Goal: Task Accomplishment & Management: Manage account settings

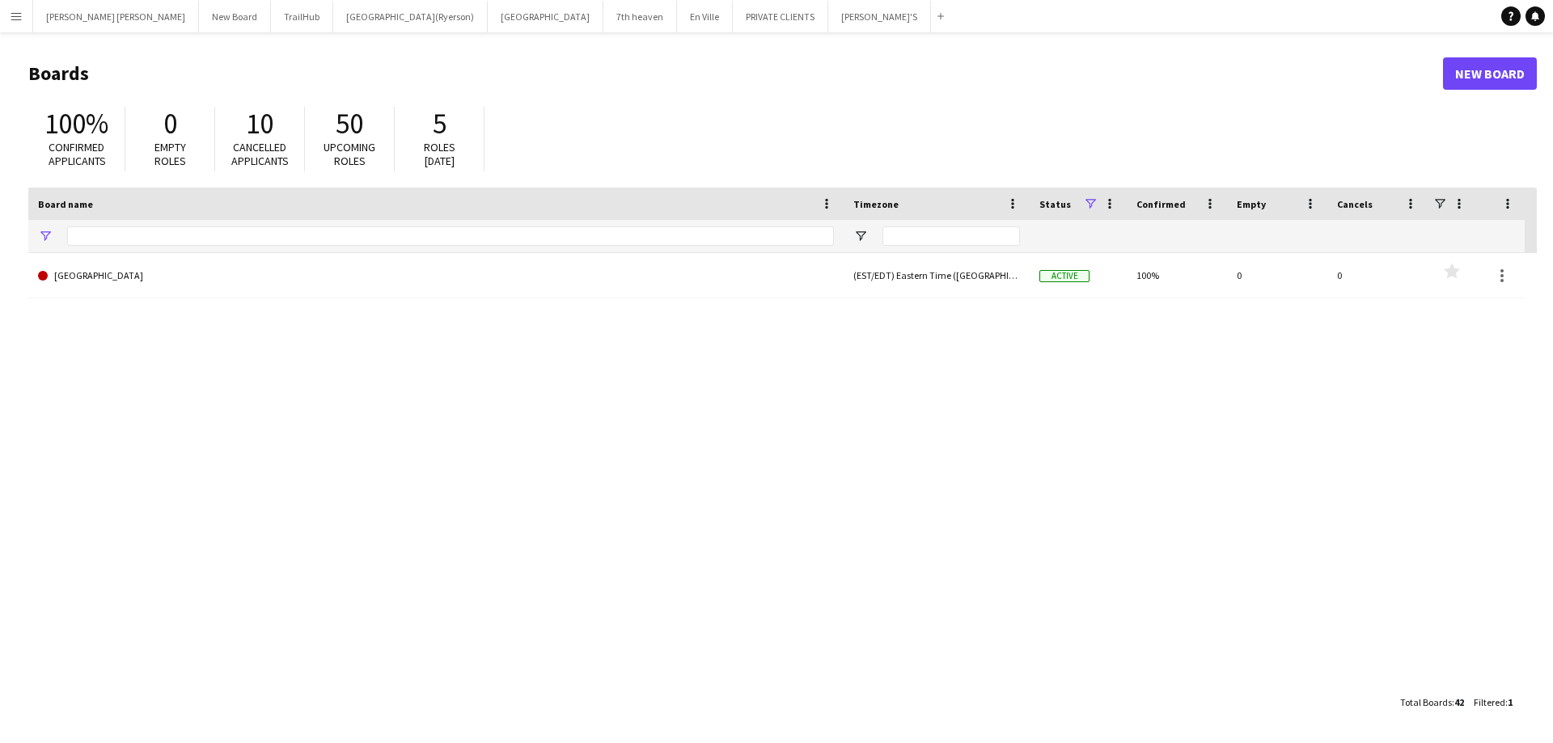
type input "**********"
click at [333, 18] on button "[GEOGRAPHIC_DATA](Ryerson) Close" at bounding box center [410, 17] width 154 height 32
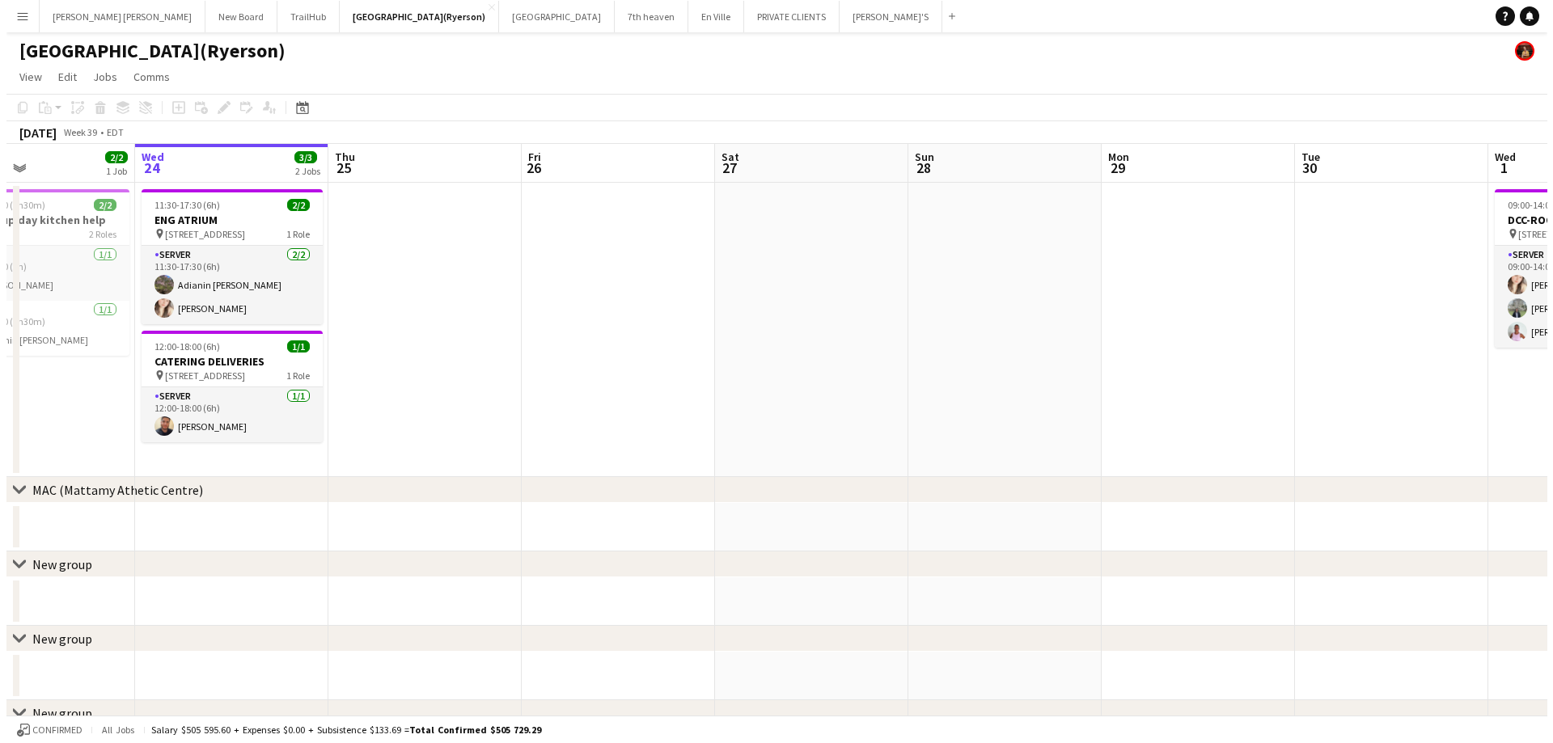
scroll to position [0, 428]
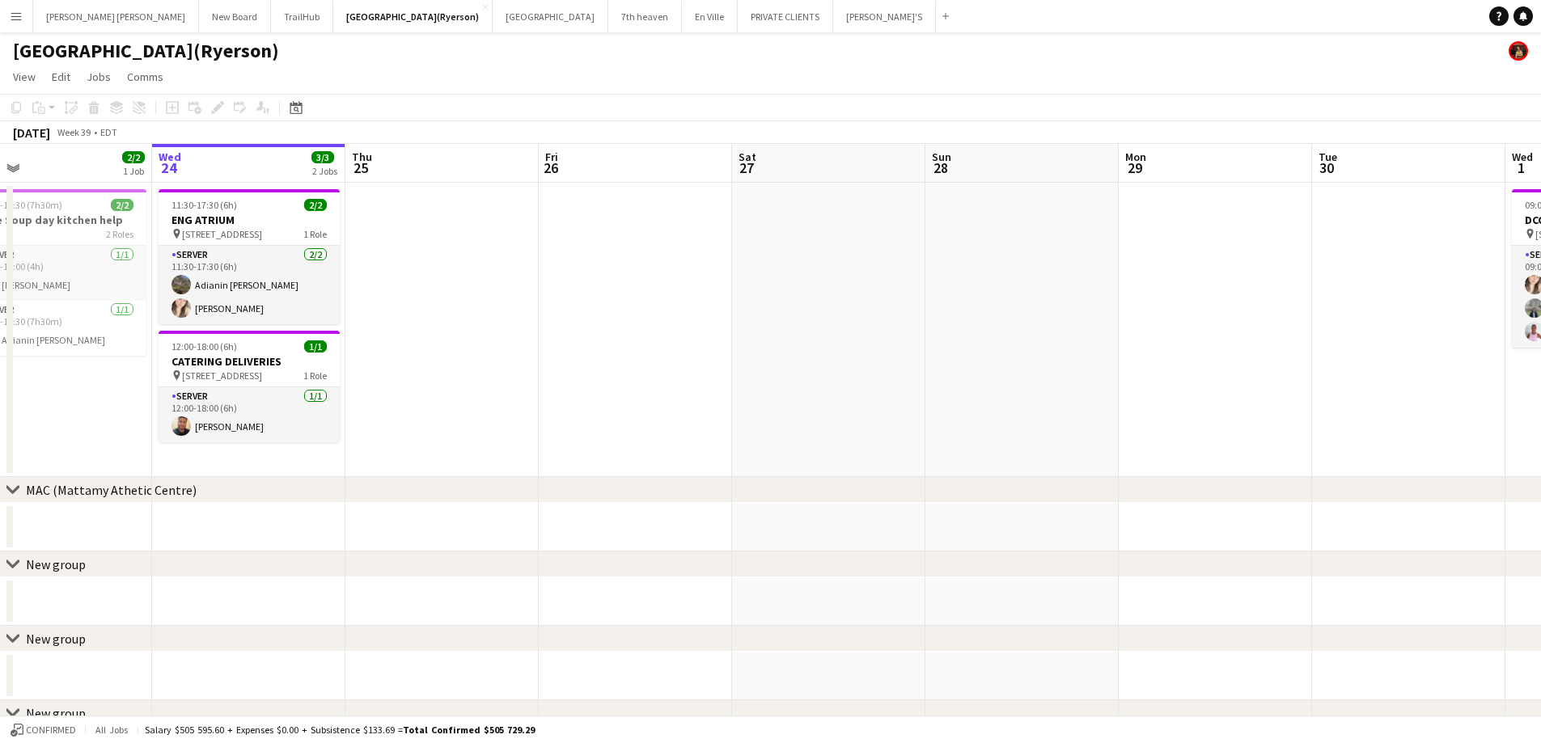
drag, startPoint x: 531, startPoint y: 307, endPoint x: 489, endPoint y: 294, distance: 43.2
click at [489, 294] on app-calendar-viewport "Sun 21 Mon 22 Tue 23 2/2 1 Job Wed 24 3/3 2 Jobs Thu 25 Fri 26 Sat 27 Sun 28 Mo…" at bounding box center [770, 546] width 1541 height 805
click at [15, 21] on app-icon "Menu" at bounding box center [16, 16] width 13 height 13
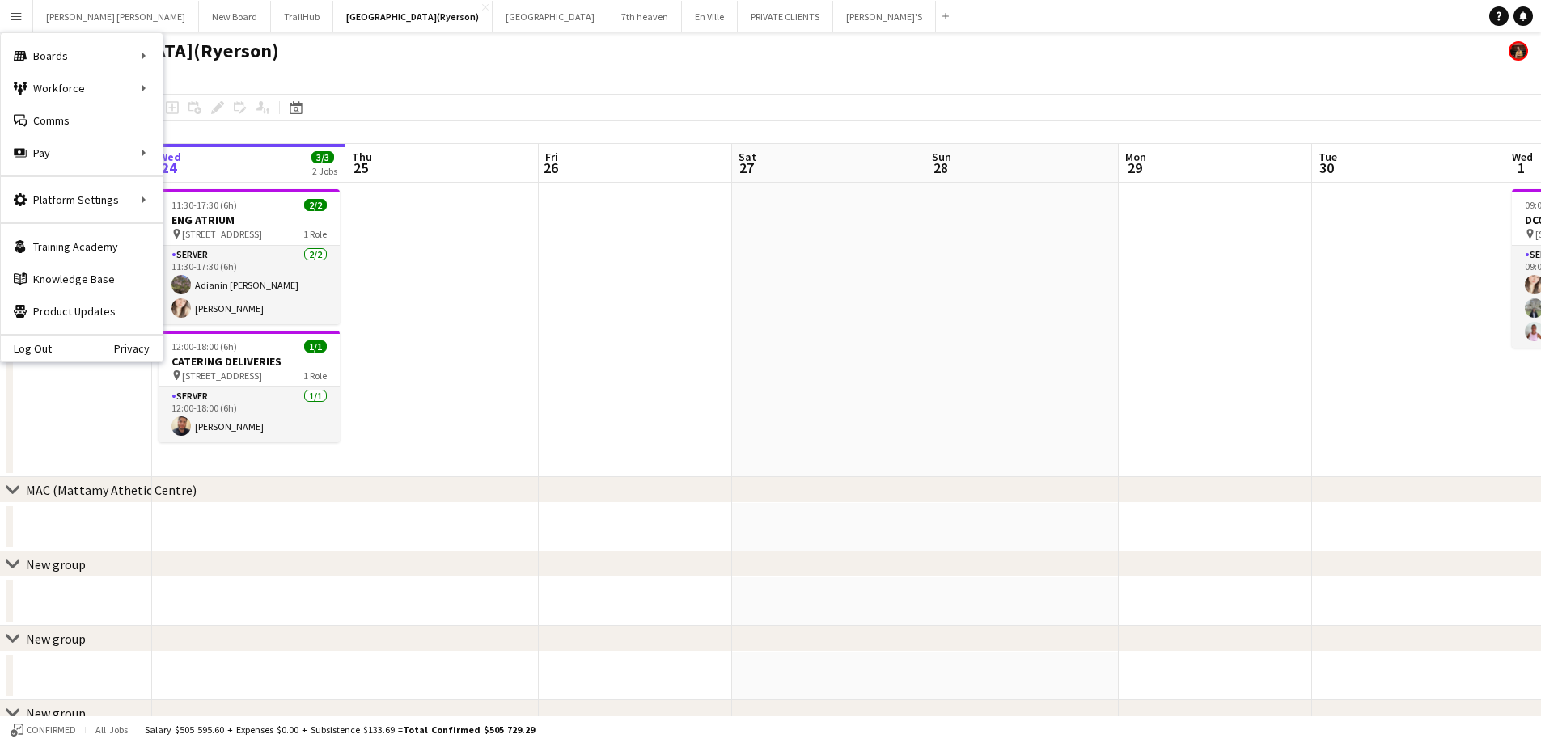
click at [486, 76] on app-page-menu "View Day view expanded Day view collapsed Month view Date picker Jump to [DATE]…" at bounding box center [770, 78] width 1541 height 31
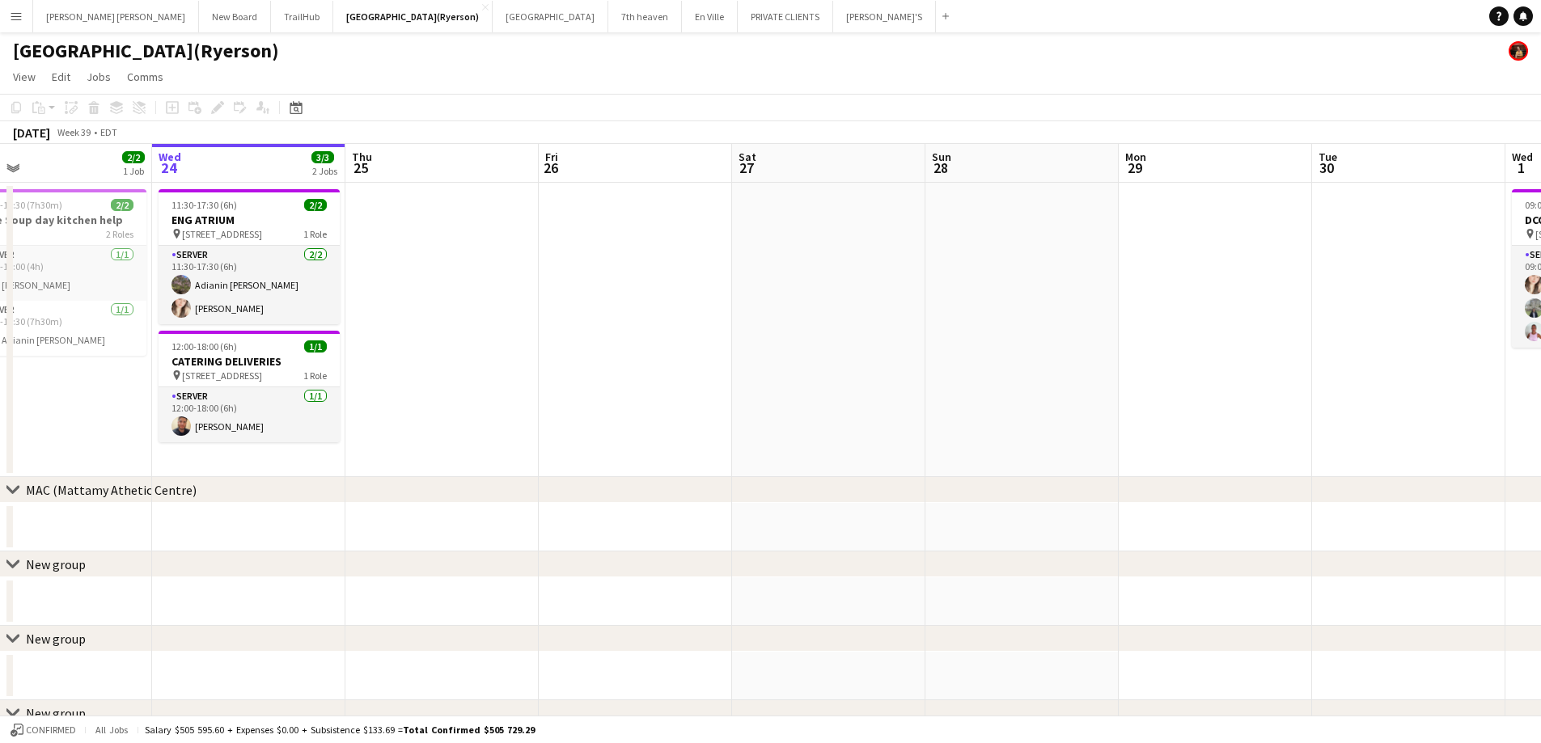
click at [17, 19] on app-icon "Menu" at bounding box center [16, 16] width 13 height 13
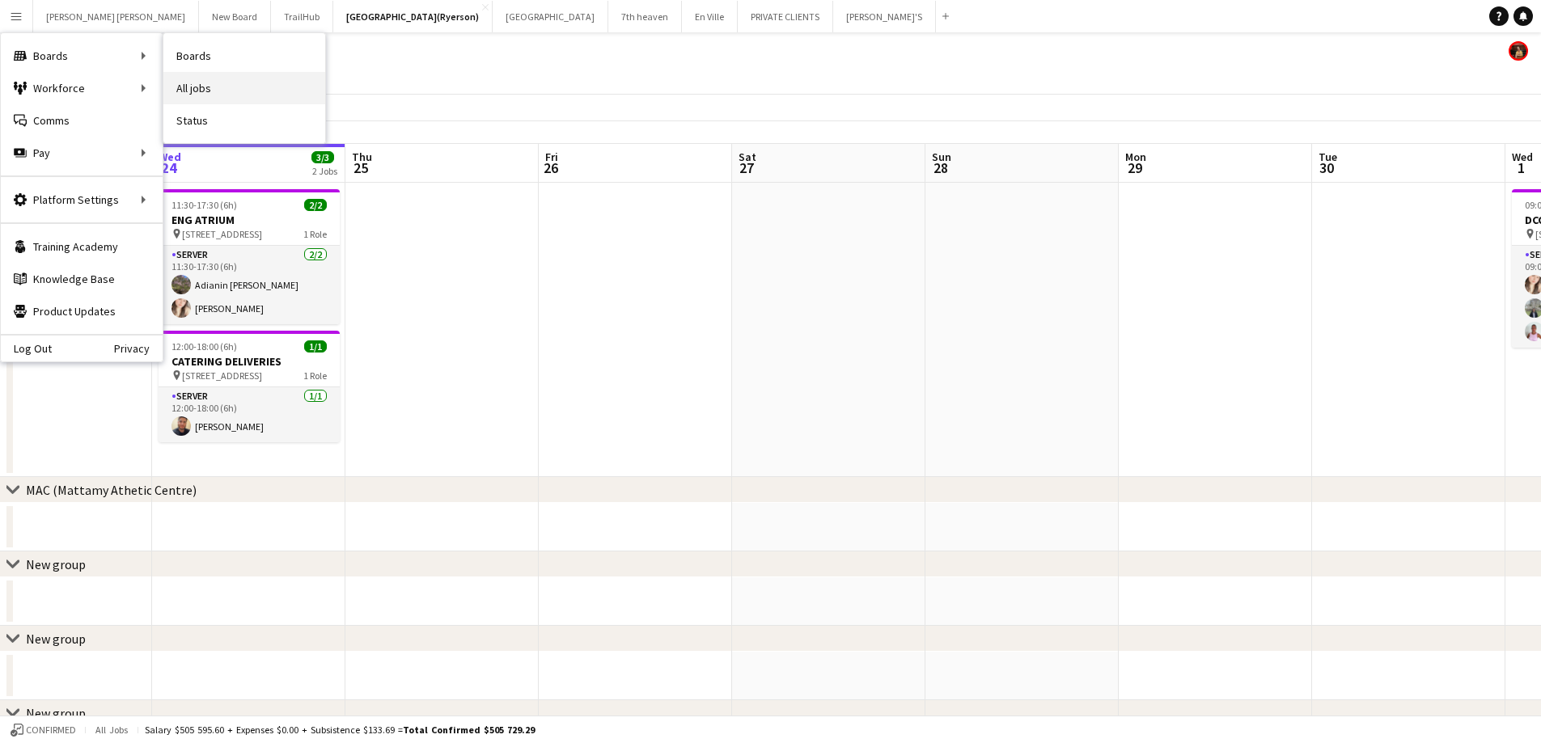
click at [211, 95] on link "All jobs" at bounding box center [244, 88] width 162 height 32
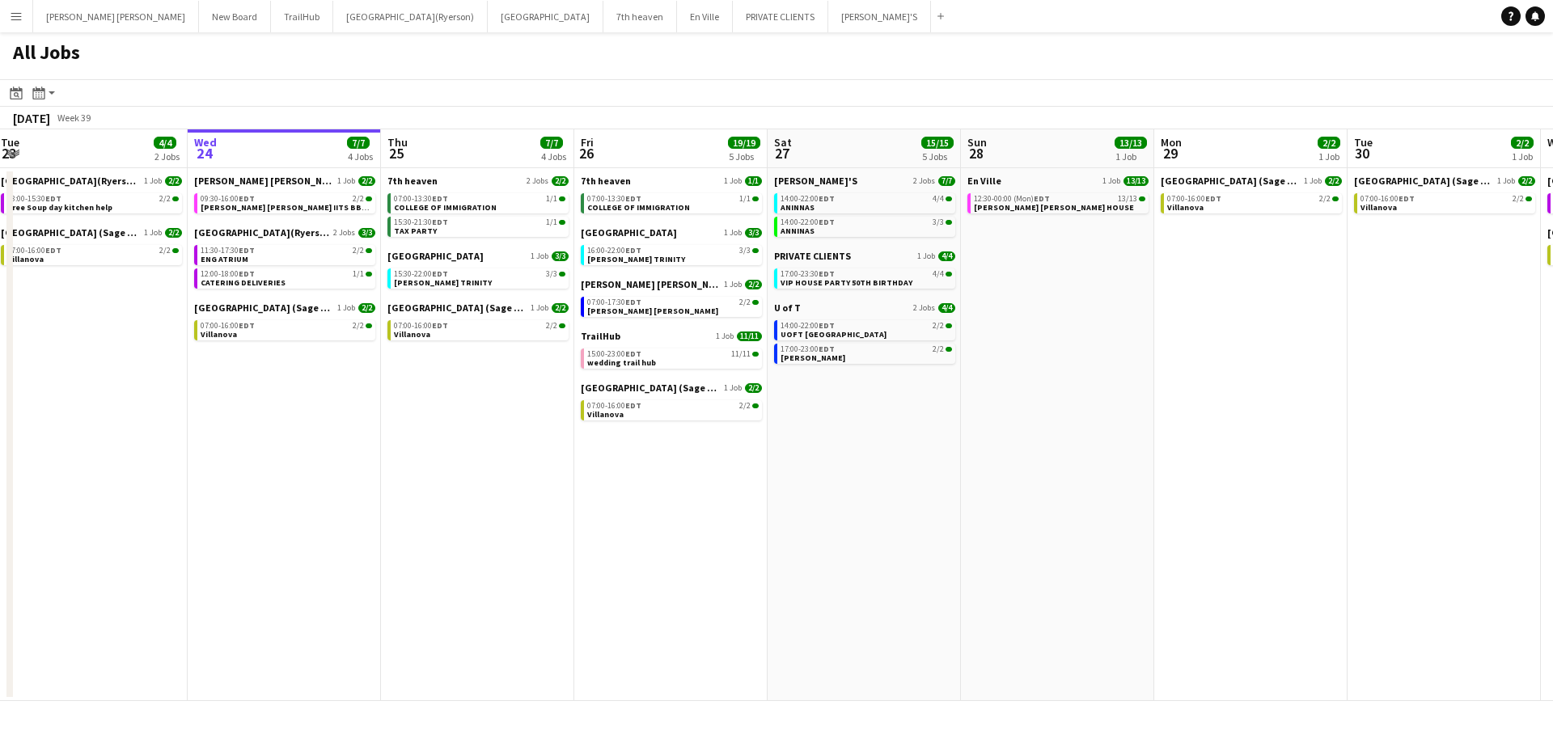
scroll to position [0, 395]
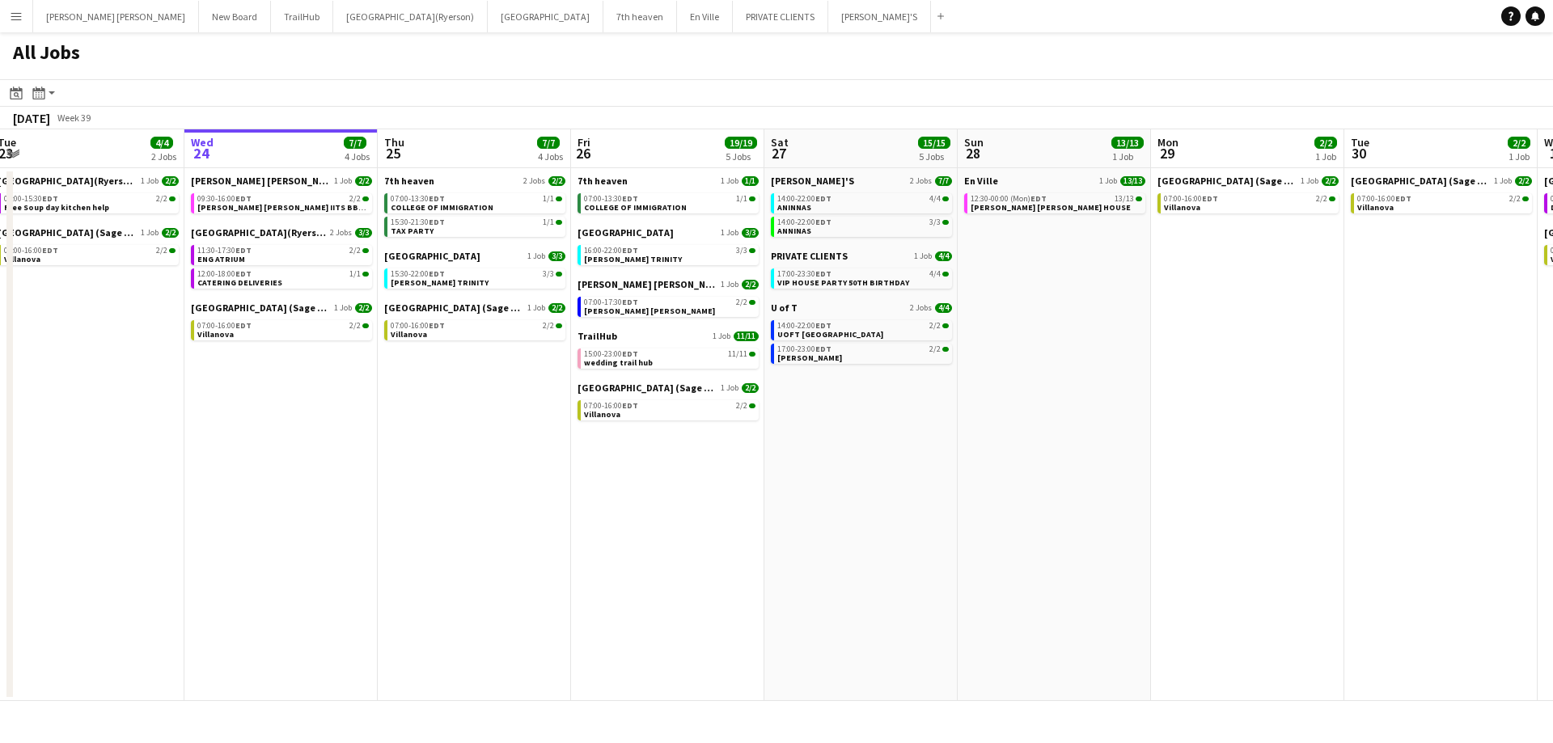
drag, startPoint x: 475, startPoint y: 387, endPoint x: 466, endPoint y: 391, distance: 9.5
click at [466, 391] on app-calendar-viewport "Sun 21 2/2 1 Job Mon 22 2/2 1 Job Tue 23 4/4 2 Jobs Wed 24 7/7 4 Jobs Thu 25 7/…" at bounding box center [776, 415] width 1553 height 572
click at [440, 208] on span "COLLEGE OF IMMIGRATION" at bounding box center [442, 207] width 103 height 11
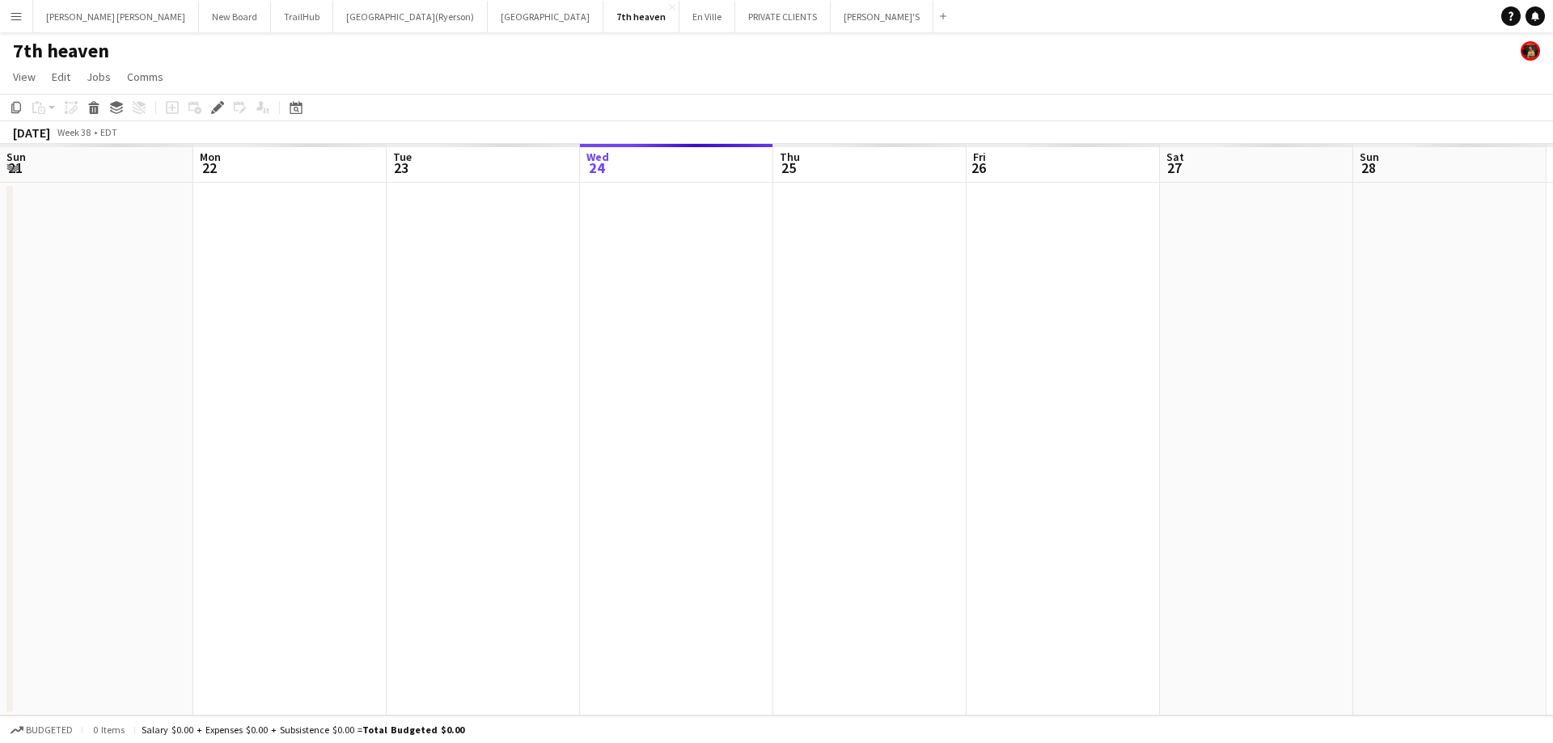
scroll to position [0, 556]
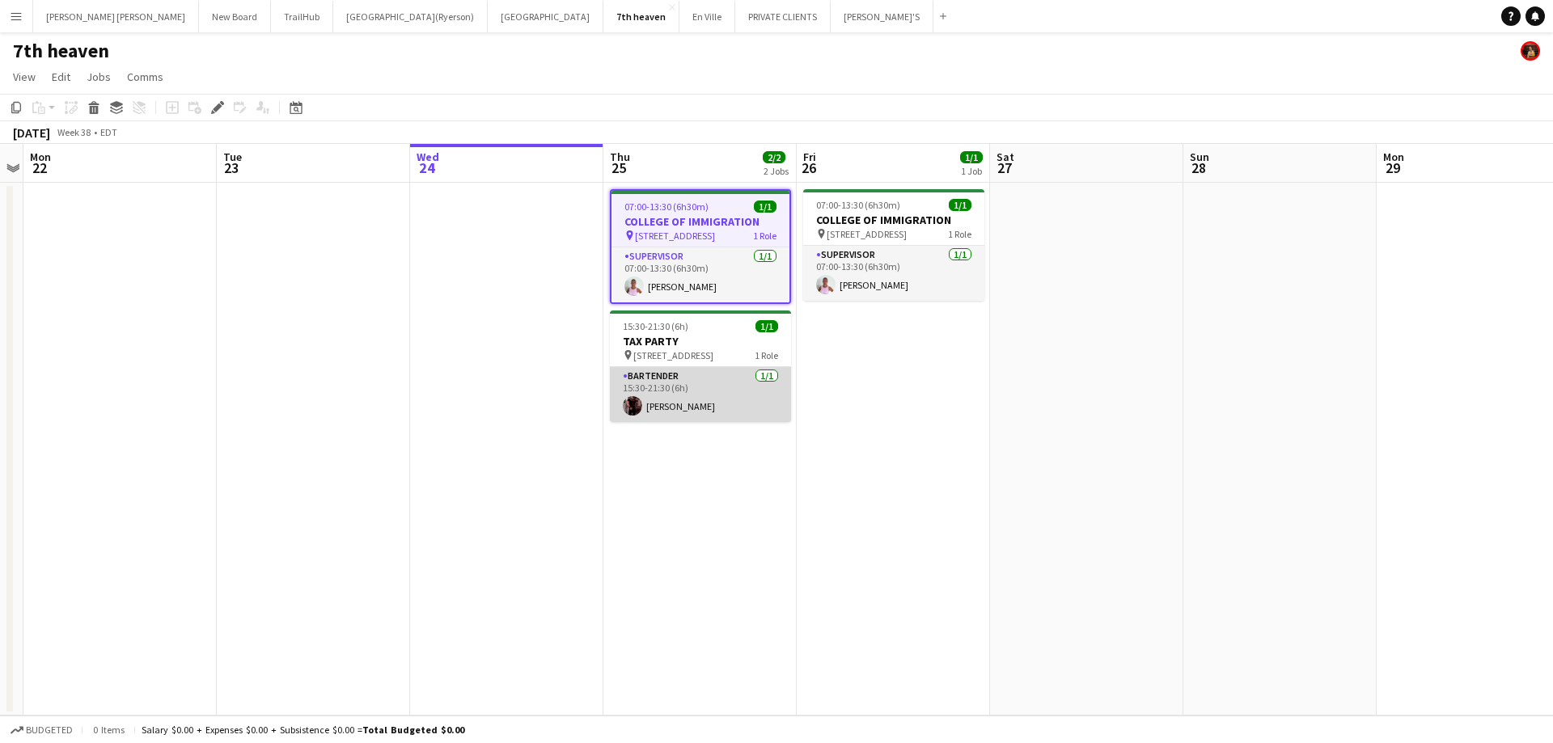
click at [759, 391] on app-card-role "BARTENDER 1/1 15:30-21:30 (6h) Joseph Ernesto" at bounding box center [700, 394] width 181 height 55
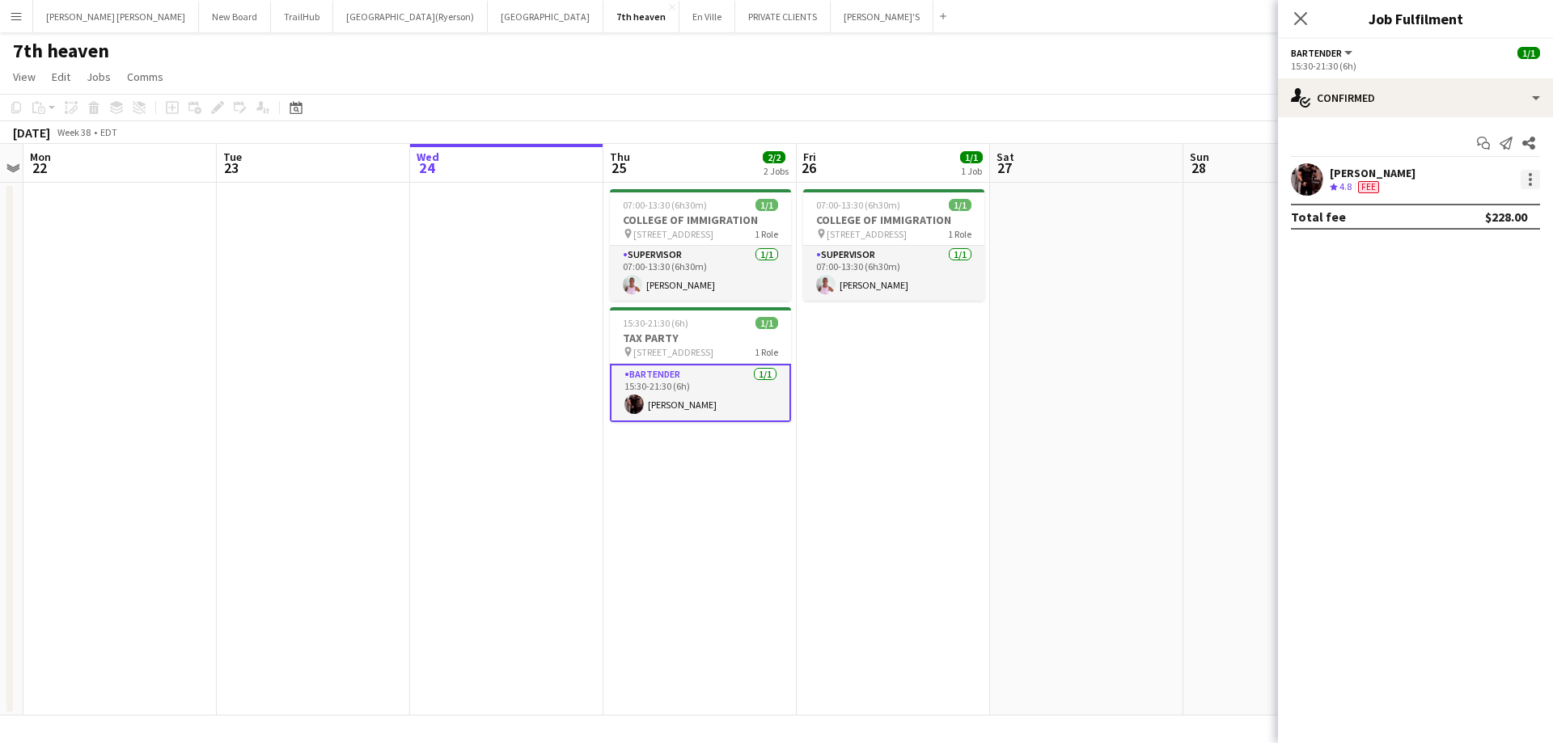
click at [1535, 188] on div at bounding box center [1529, 179] width 19 height 19
click at [1486, 205] on span "Edit fee" at bounding box center [1477, 209] width 100 height 15
